Goal: Use online tool/utility: Utilize a website feature to perform a specific function

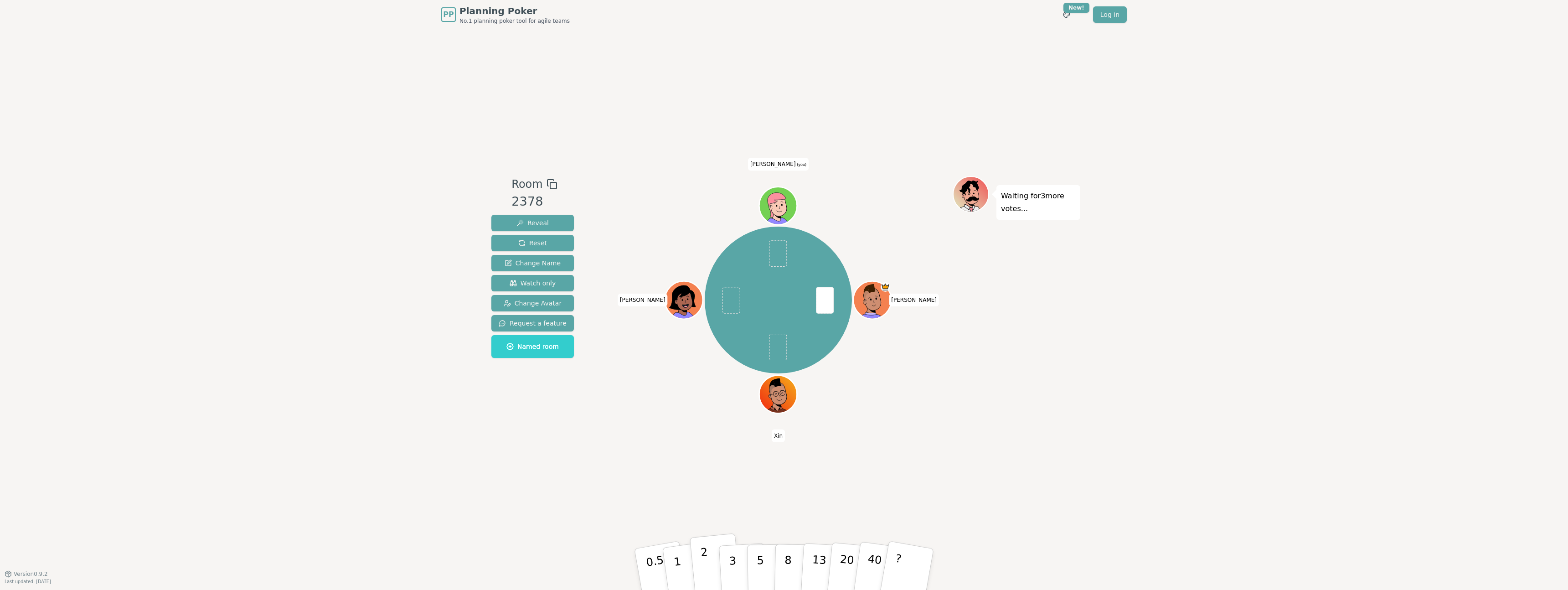
click at [709, 571] on p "2" at bounding box center [706, 571] width 12 height 50
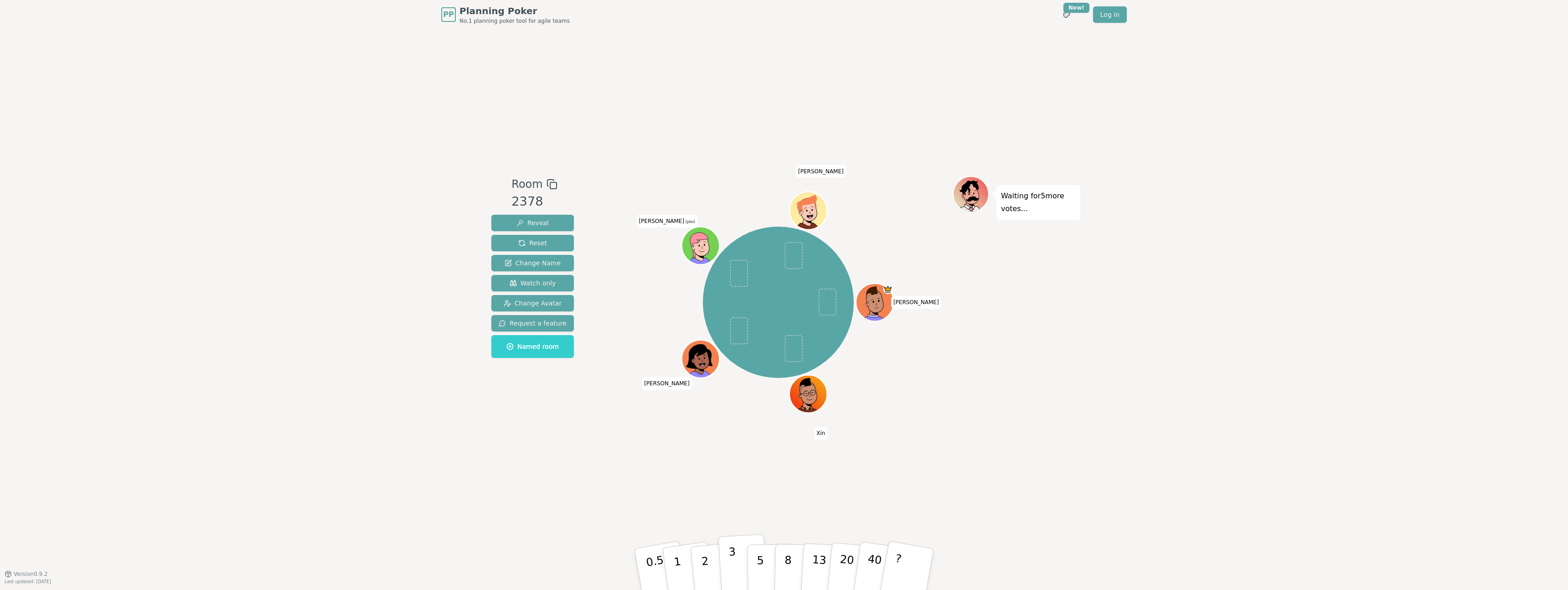
click at [737, 563] on button "3" at bounding box center [743, 570] width 50 height 71
click at [726, 556] on button "3" at bounding box center [743, 570] width 50 height 71
click at [709, 567] on button "2" at bounding box center [715, 570] width 52 height 73
click at [737, 551] on button "3" at bounding box center [743, 570] width 50 height 71
click at [712, 565] on button "2" at bounding box center [715, 570] width 52 height 73
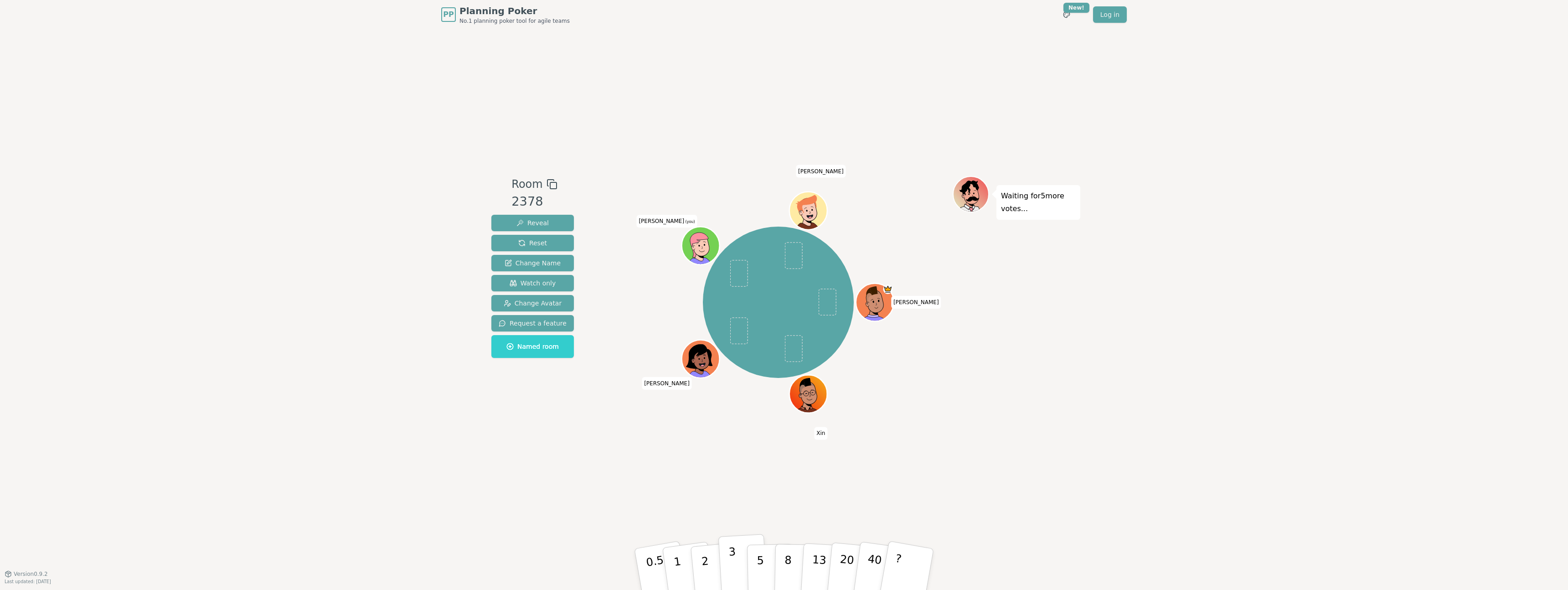
click at [728, 550] on button "3" at bounding box center [743, 570] width 50 height 71
click at [700, 552] on p "2" at bounding box center [706, 571] width 12 height 50
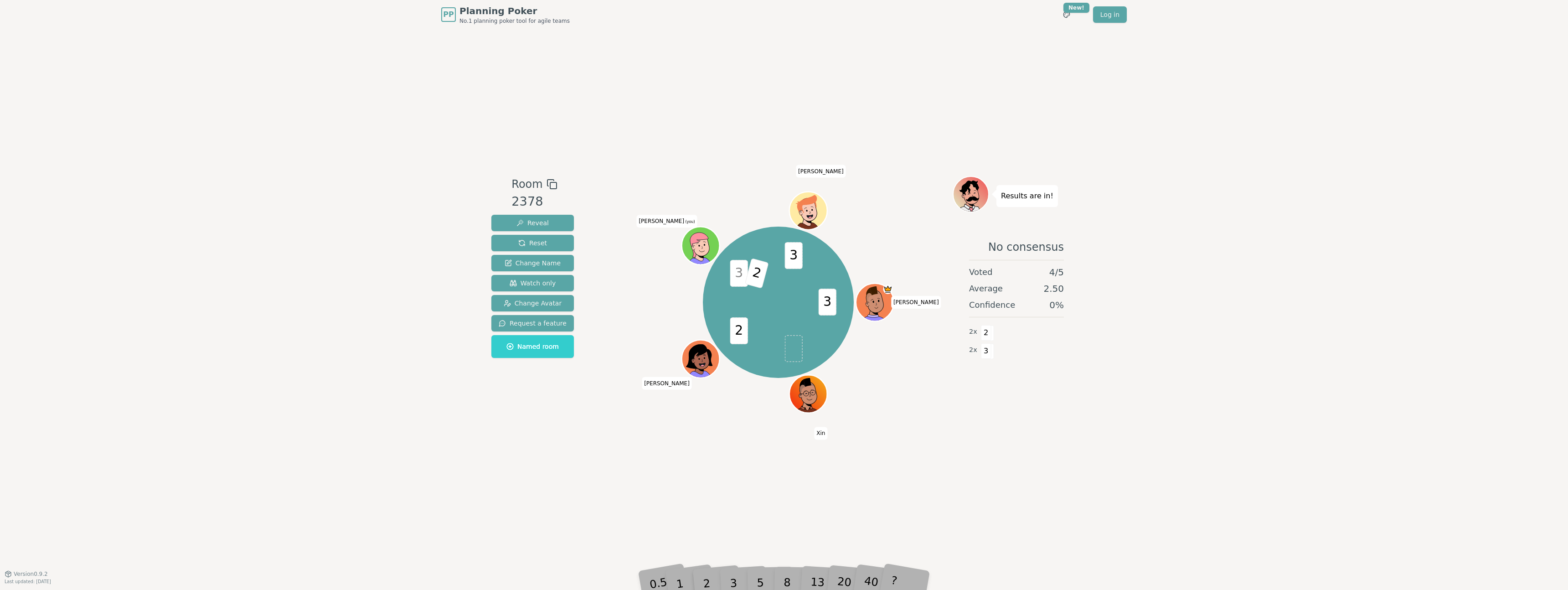
click at [754, 276] on span "2" at bounding box center [756, 273] width 24 height 30
click at [714, 582] on div "2" at bounding box center [715, 569] width 30 height 34
click at [736, 273] on span "3" at bounding box center [738, 273] width 17 height 27
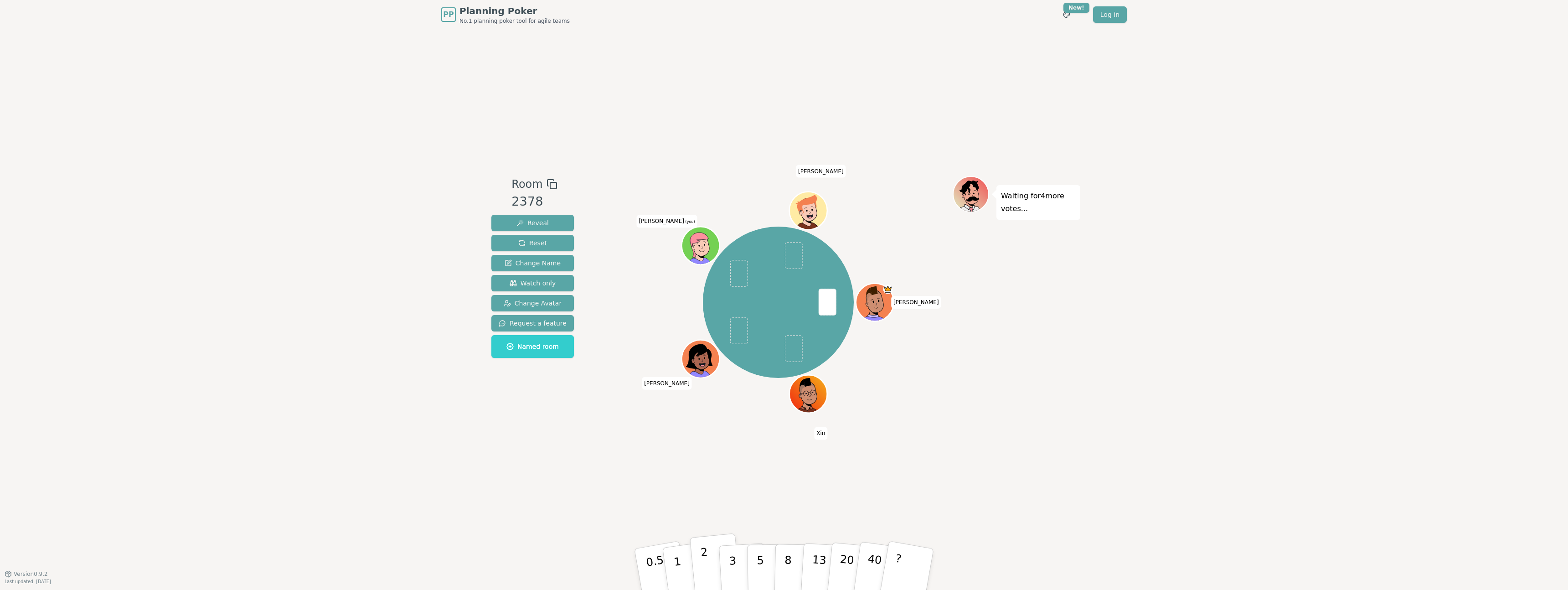
click at [712, 567] on button "2" at bounding box center [715, 570] width 52 height 73
click at [720, 569] on button "3" at bounding box center [743, 570] width 50 height 71
click at [741, 570] on button "3" at bounding box center [743, 570] width 50 height 71
click at [726, 559] on button "3" at bounding box center [743, 570] width 50 height 71
